Goal: Task Accomplishment & Management: Manage account settings

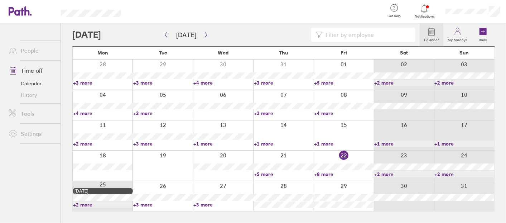
click at [204, 203] on link "+3 more" at bounding box center [222, 204] width 59 height 6
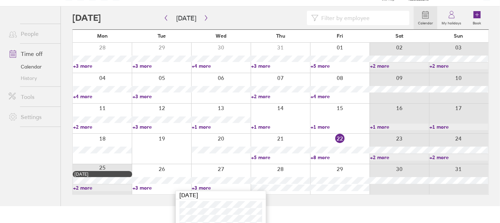
scroll to position [26, 0]
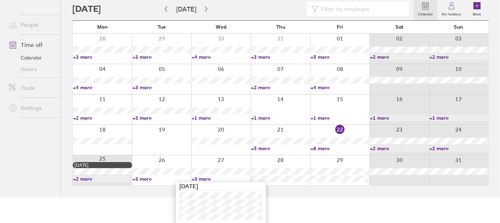
click at [201, 178] on link "+3 more" at bounding box center [221, 178] width 59 height 6
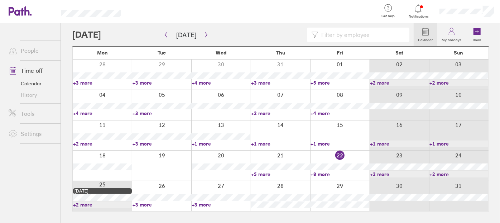
scroll to position [0, 0]
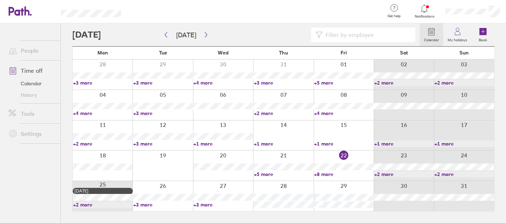
click at [143, 205] on link "+3 more" at bounding box center [162, 204] width 59 height 6
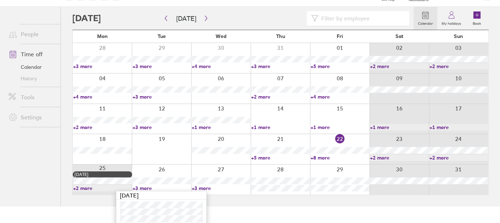
scroll to position [26, 0]
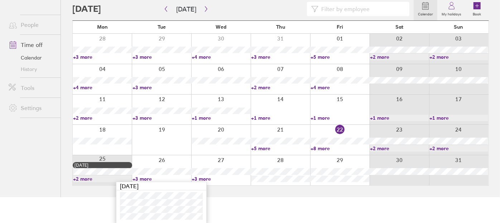
click at [144, 176] on link "+3 more" at bounding box center [161, 178] width 59 height 6
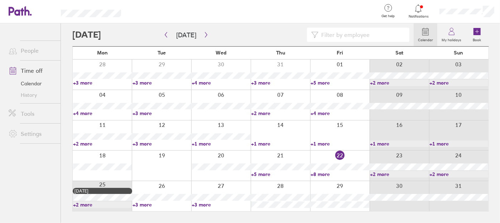
scroll to position [0, 0]
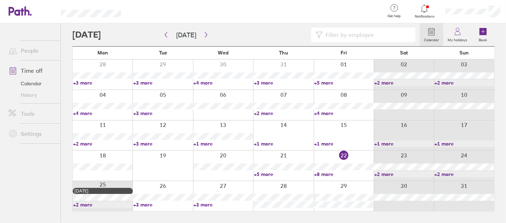
click at [326, 175] on link "+8 more" at bounding box center [343, 174] width 59 height 6
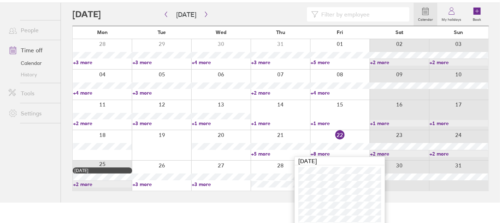
scroll to position [30, 0]
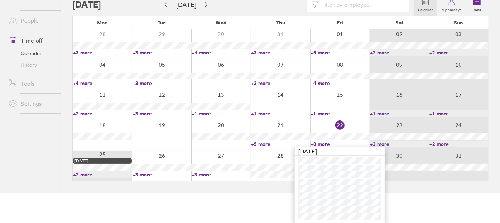
click at [261, 144] on link "+5 more" at bounding box center [280, 144] width 59 height 6
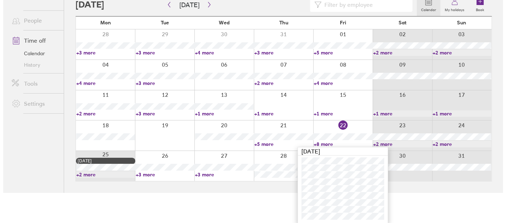
scroll to position [0, 0]
